Goal: Task Accomplishment & Management: Complete application form

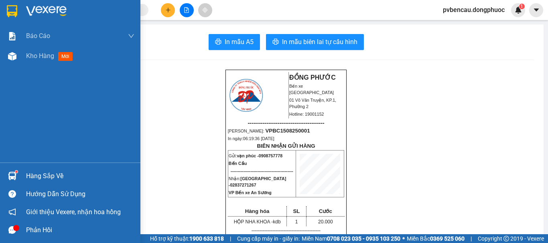
click at [10, 174] on img at bounding box center [12, 176] width 8 height 8
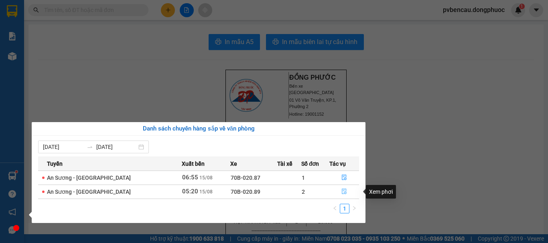
click at [337, 192] on button "button" at bounding box center [344, 192] width 29 height 13
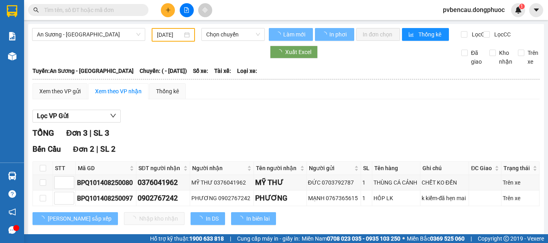
type input "[DATE]"
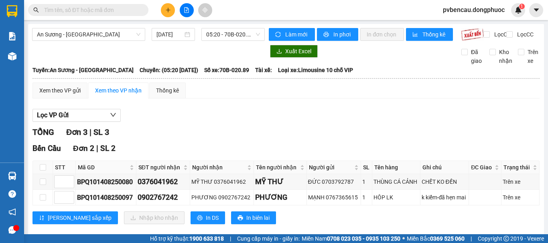
scroll to position [95, 0]
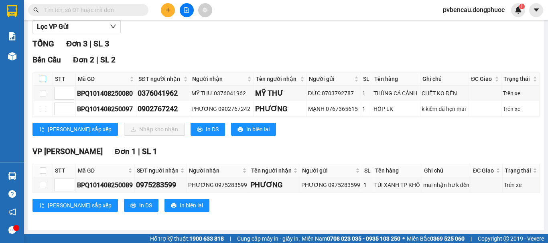
click at [43, 78] on input "checkbox" at bounding box center [43, 79] width 6 height 6
checkbox input "true"
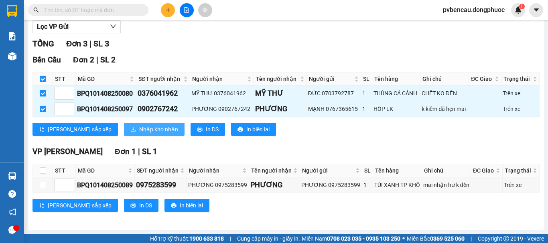
click at [139, 128] on span "Nhập kho nhận" at bounding box center [158, 129] width 39 height 9
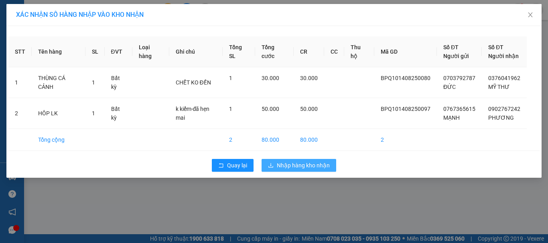
click at [296, 167] on span "Nhập hàng kho nhận" at bounding box center [303, 165] width 53 height 9
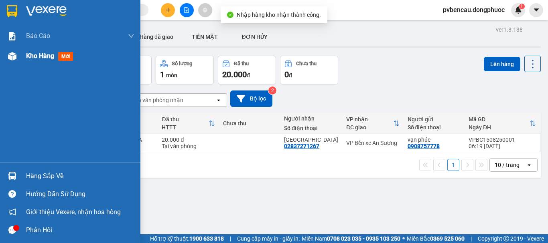
click at [16, 57] on div at bounding box center [12, 56] width 14 height 14
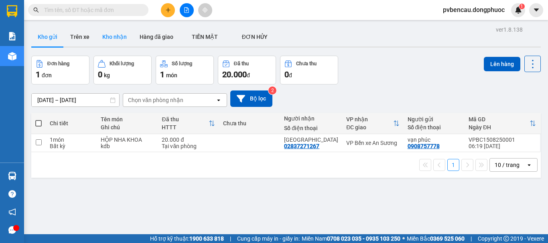
click at [112, 34] on button "Kho nhận" at bounding box center [114, 36] width 37 height 19
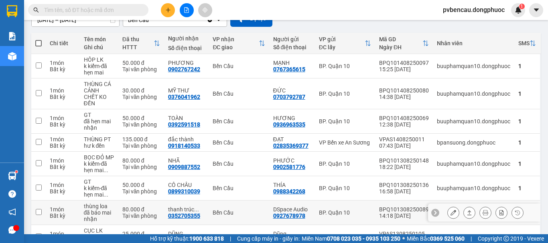
scroll to position [135, 0]
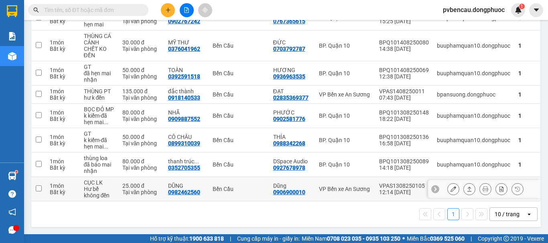
click at [124, 191] on div "Tại văn phòng" at bounding box center [141, 192] width 38 height 6
checkbox input "true"
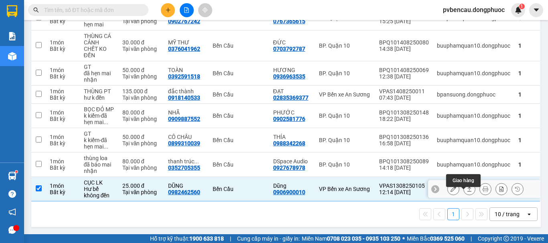
click at [467, 189] on icon at bounding box center [470, 190] width 6 height 6
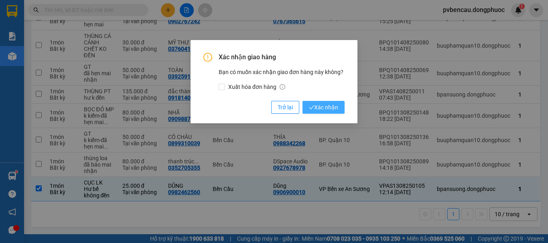
click at [321, 109] on span "Xác nhận" at bounding box center [323, 107] width 29 height 9
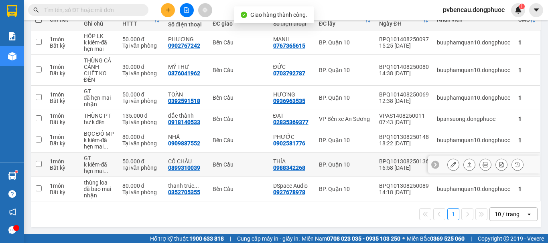
scroll to position [110, 0]
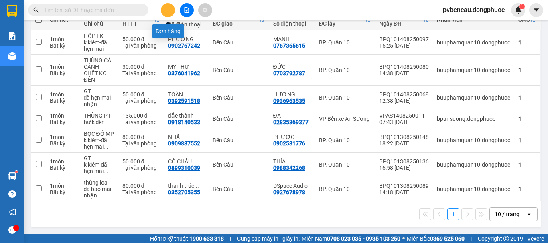
click at [167, 6] on button at bounding box center [168, 10] width 14 height 14
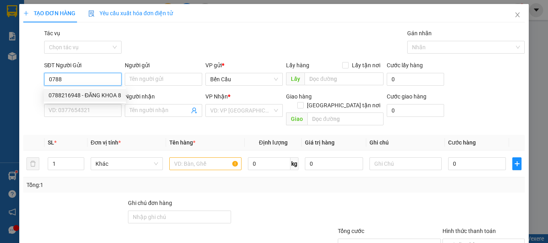
click at [97, 99] on div "0788216948 - ĐĂNG KHOA 8" at bounding box center [85, 95] width 73 height 9
type input "0788216948"
type input "ĐĂNG KHOA 8"
type input "0707197001"
type input "labo ANZ"
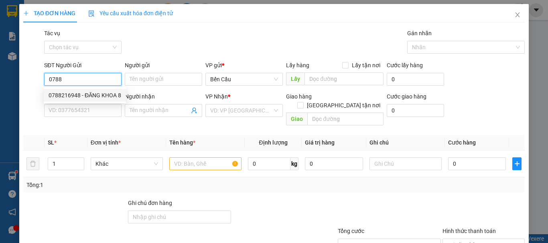
type input "Kdb"
type input "30.000"
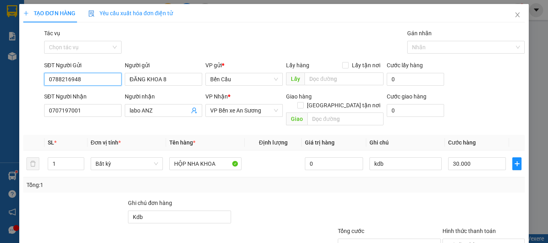
scroll to position [53, 0]
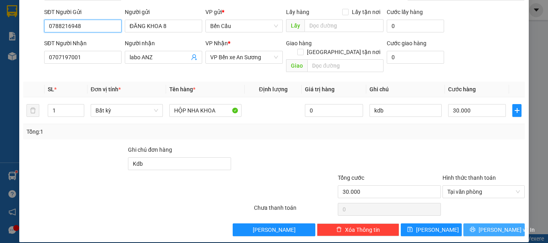
type input "0788216948"
click at [488, 226] on span "[PERSON_NAME] và In" at bounding box center [507, 230] width 56 height 9
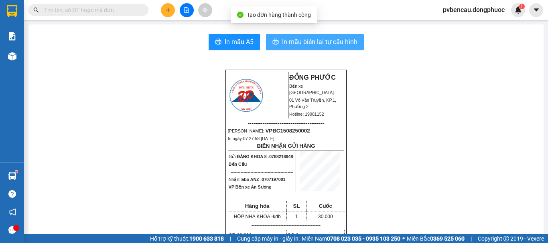
click at [318, 42] on span "In mẫu biên lai tự cấu hình" at bounding box center [319, 42] width 75 height 10
